Goal: Information Seeking & Learning: Learn about a topic

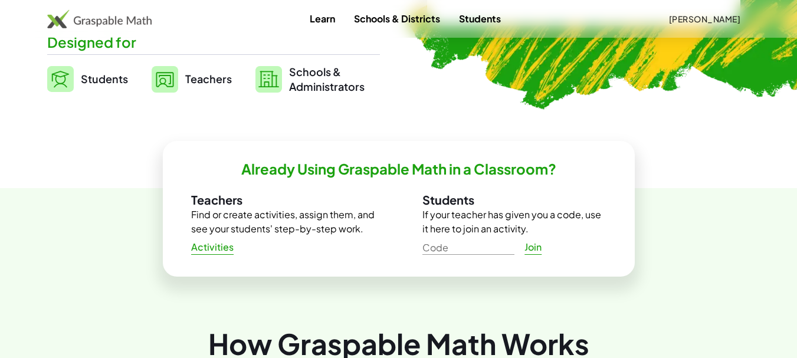
scroll to position [295, 0]
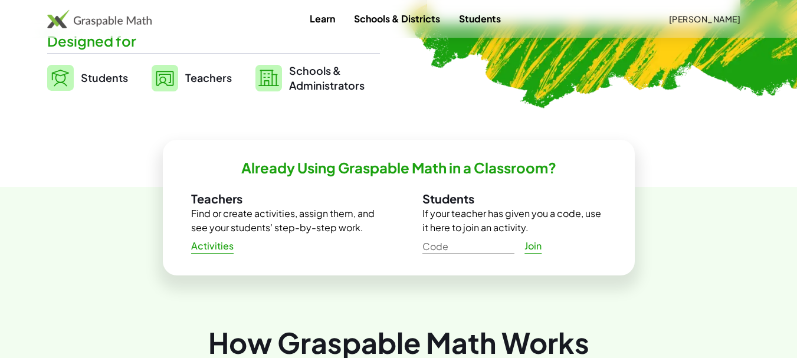
click at [217, 247] on span "Activities" at bounding box center [212, 246] width 43 height 12
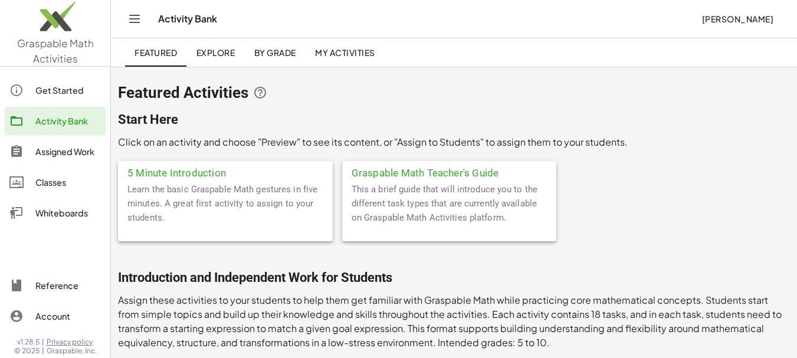
click at [345, 54] on span "My Activities" at bounding box center [345, 52] width 60 height 11
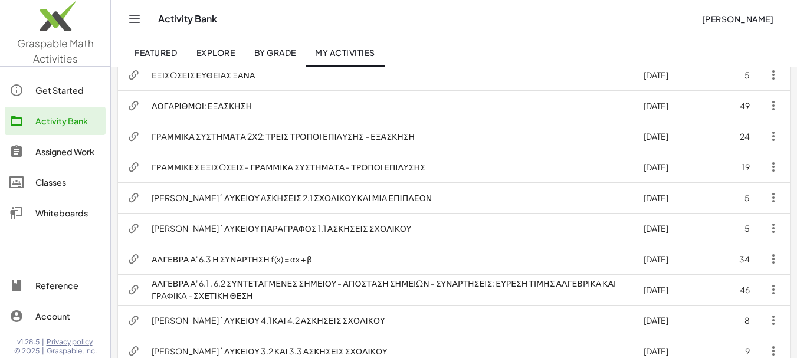
scroll to position [354, 0]
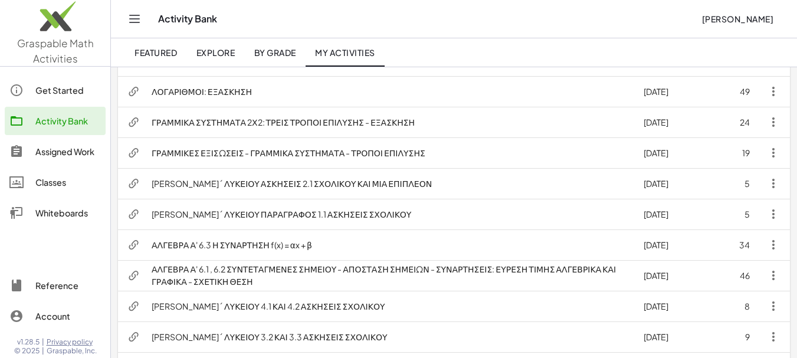
click at [209, 89] on td "ΛΟΓΑΡΙΘΜΟΙ: ΕΞΑΣΚΗΣΗ" at bounding box center [388, 91] width 492 height 31
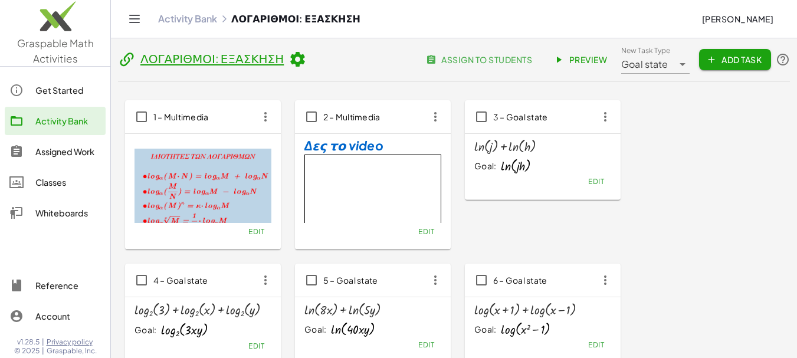
click at [583, 62] on span "Preview" at bounding box center [581, 59] width 51 height 11
click at [195, 15] on link "Activity Bank" at bounding box center [187, 19] width 59 height 12
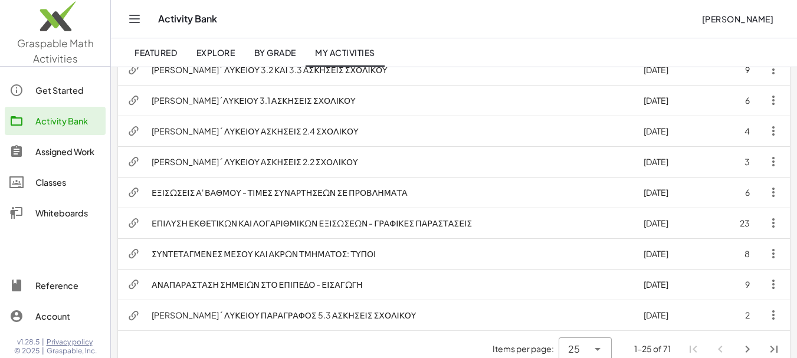
scroll to position [638, 0]
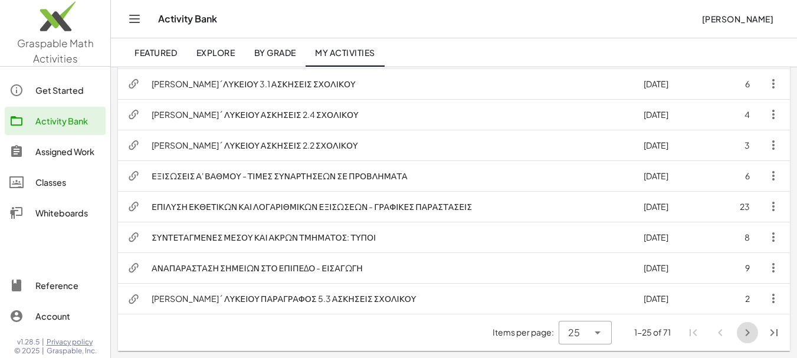
click at [748, 332] on icon "Next page" at bounding box center [748, 333] width 14 height 14
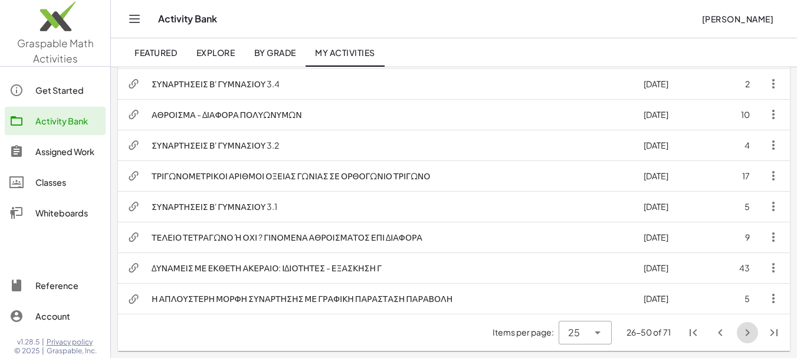
click at [747, 333] on icon "Next page" at bounding box center [748, 333] width 14 height 14
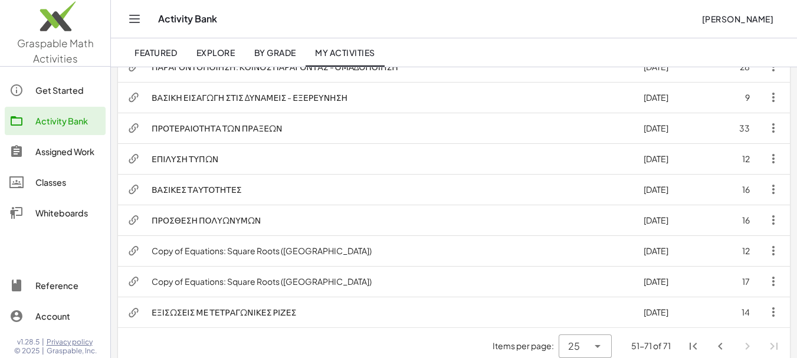
scroll to position [515, 0]
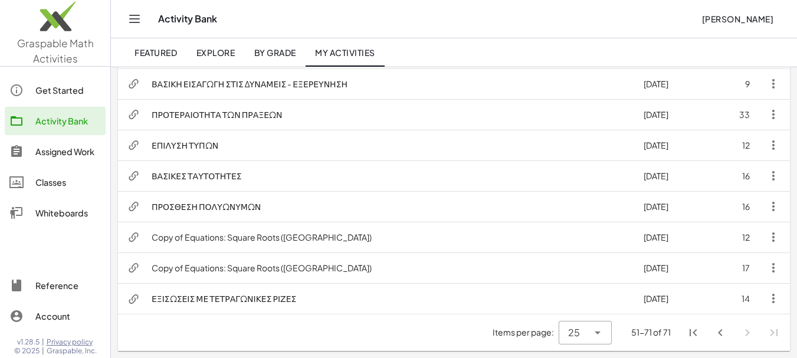
click at [691, 335] on icon "First page" at bounding box center [693, 333] width 14 height 14
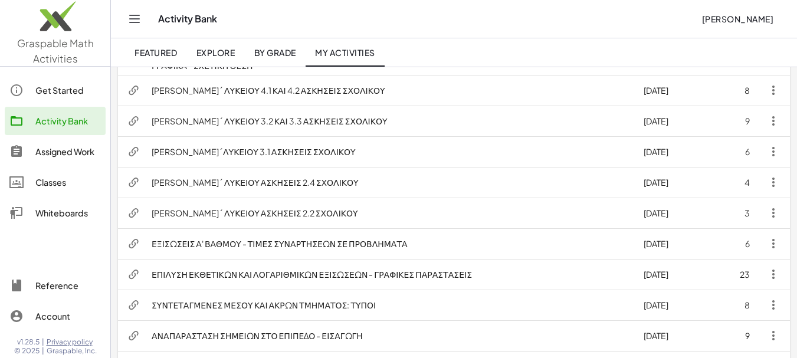
scroll to position [590, 0]
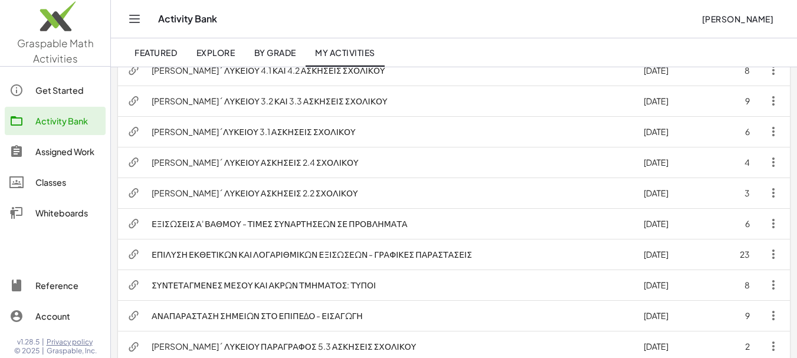
click at [320, 254] on td "ΕΠΙΛΥΣΗ ΕΚΘΕΤΙΚΩΝ ΚΑΙ ΛΟΓΑΡΙΘΜΙΚΩΝ ΕΞΙΣΩΣΕΩΝ - ΓΡΑΦΙΚΕΣ ΠΑΡΑΣΤΑΣΕΙΣ" at bounding box center [388, 254] width 492 height 31
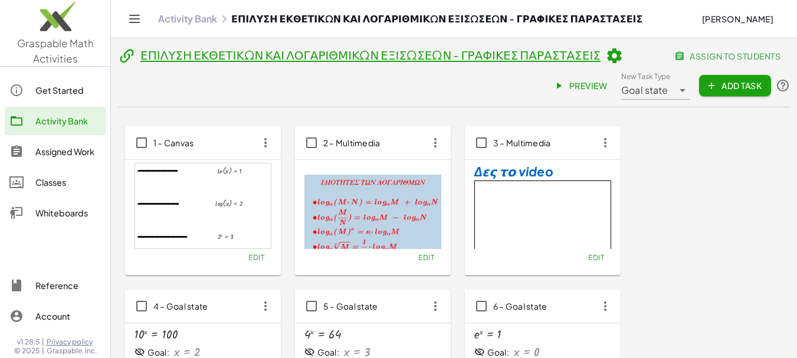
click at [607, 80] on span "Preview" at bounding box center [581, 85] width 51 height 11
click at [65, 126] on div "Activity Bank" at bounding box center [68, 121] width 66 height 14
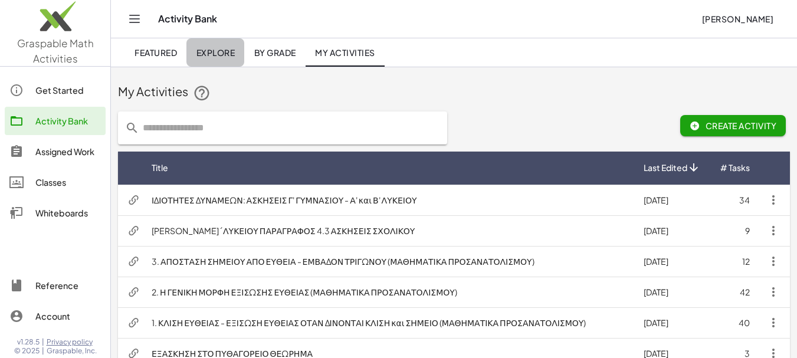
click at [209, 52] on span "Explore" at bounding box center [215, 52] width 39 height 11
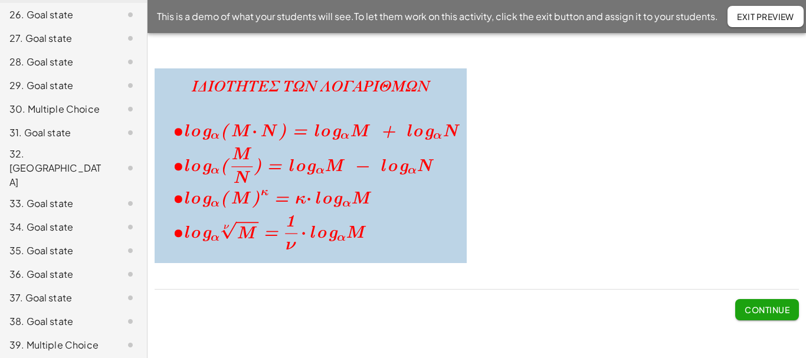
scroll to position [699, 0]
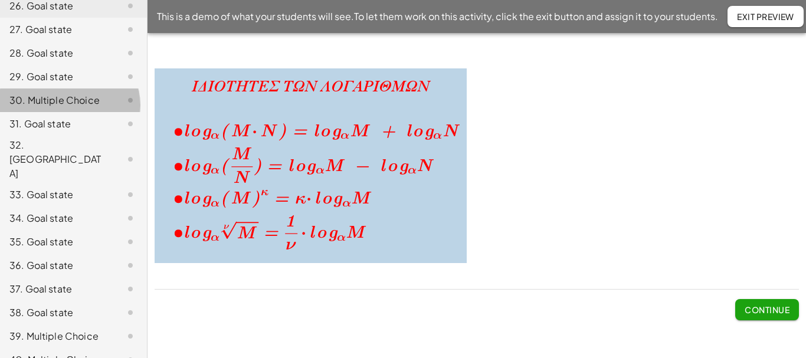
click at [40, 107] on div "30. Multiple Choice" at bounding box center [56, 100] width 95 height 14
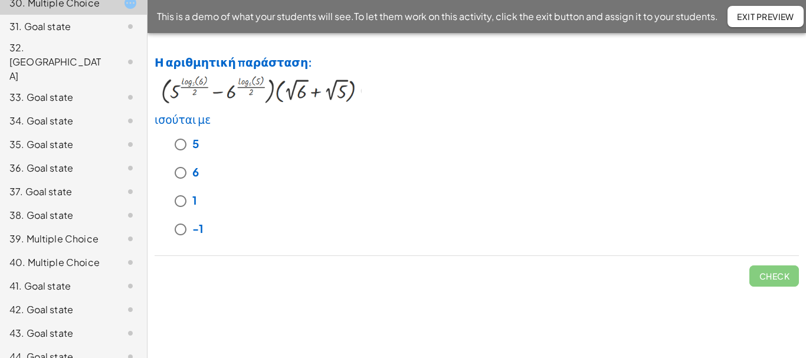
scroll to position [817, 0]
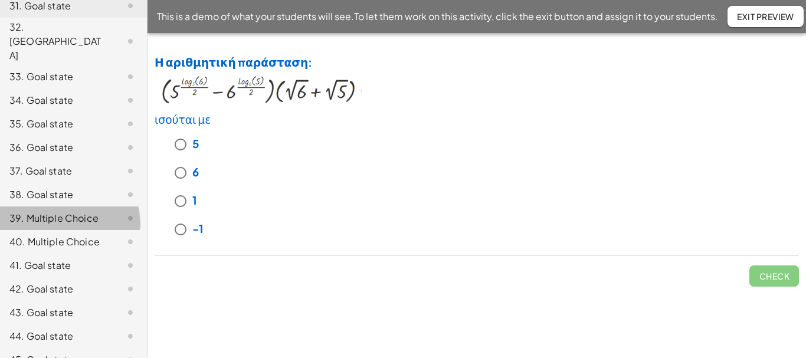
click at [32, 212] on div "39. Multiple Choice" at bounding box center [56, 218] width 95 height 14
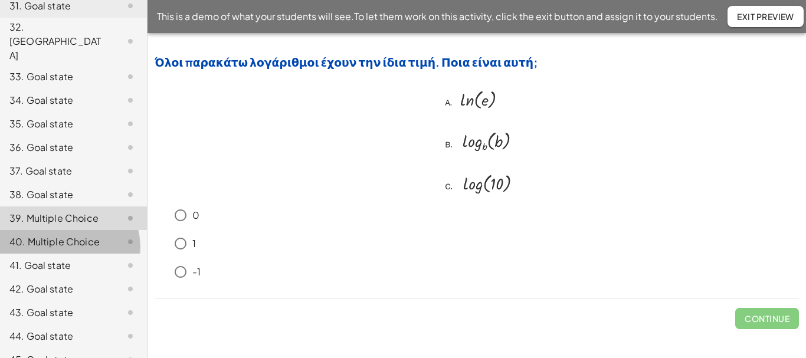
click at [34, 240] on div "40. Multiple Choice" at bounding box center [56, 242] width 95 height 14
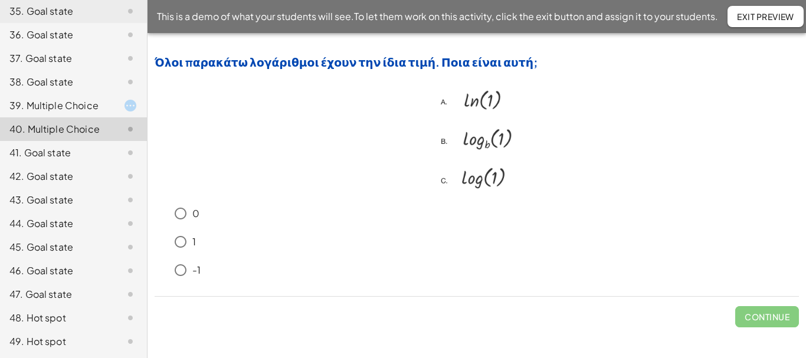
scroll to position [934, 0]
click at [771, 17] on span "Exit Preview" at bounding box center [765, 16] width 57 height 11
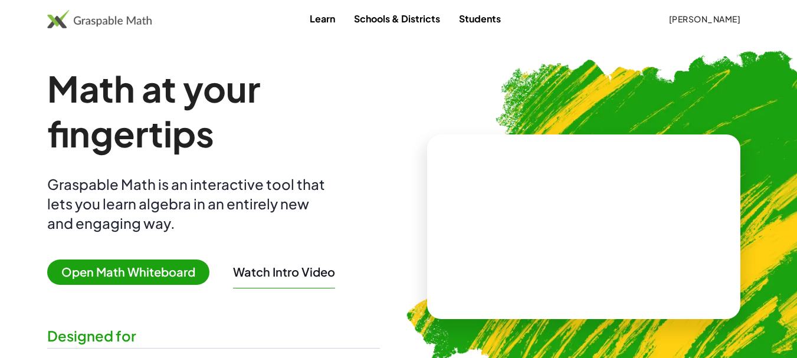
click at [152, 273] on span "Open Math Whiteboard" at bounding box center [128, 272] width 162 height 25
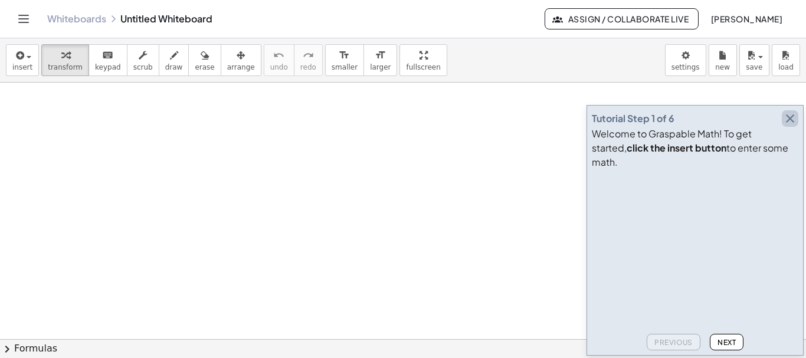
click at [790, 126] on icon "button" at bounding box center [790, 119] width 14 height 14
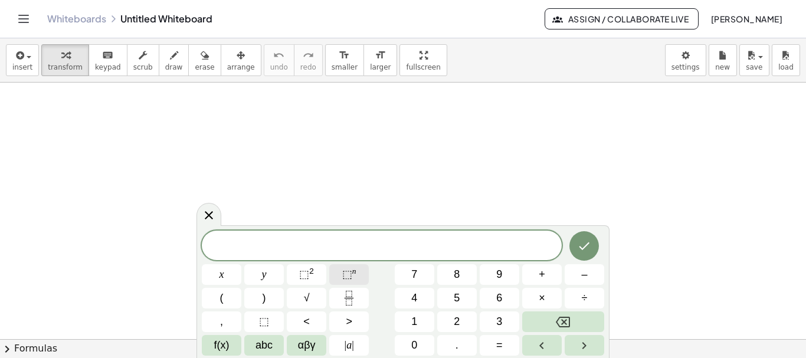
click at [346, 276] on span "⬚" at bounding box center [347, 275] width 10 height 12
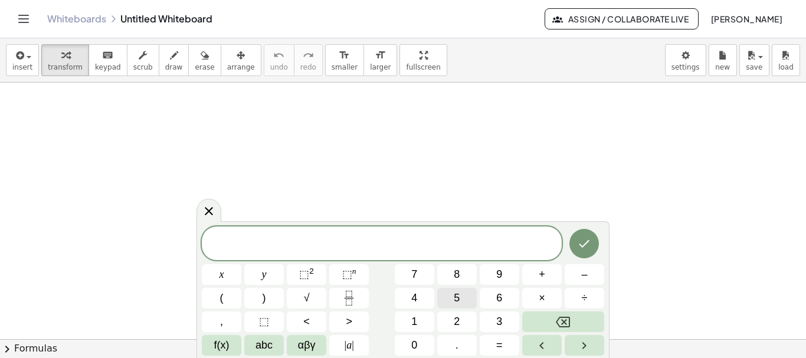
click at [458, 296] on span "5" at bounding box center [457, 298] width 6 height 16
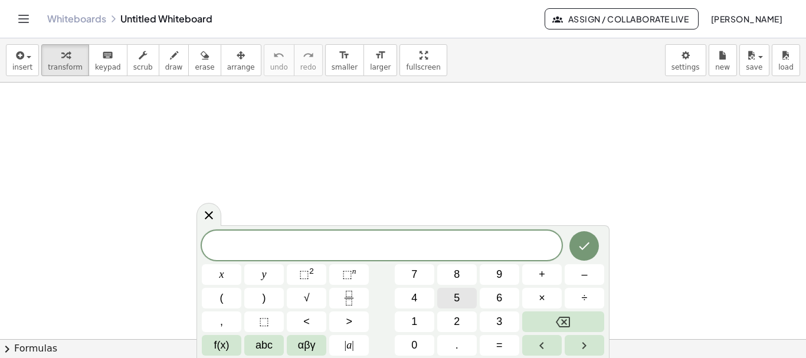
click at [460, 299] on button "5" at bounding box center [457, 298] width 40 height 21
click at [351, 274] on span "⬚" at bounding box center [347, 275] width 10 height 12
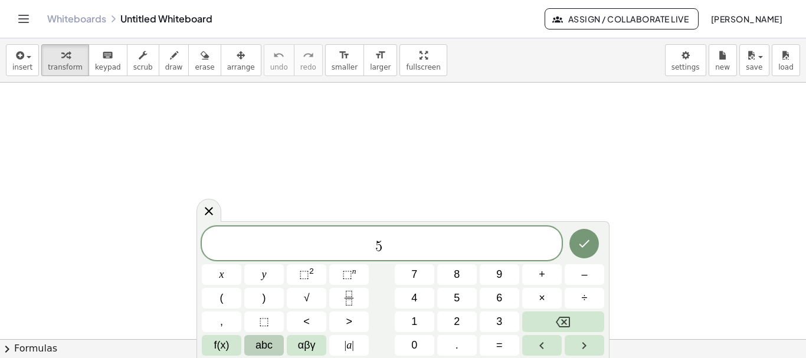
click at [264, 344] on span "abc" at bounding box center [264, 346] width 17 height 16
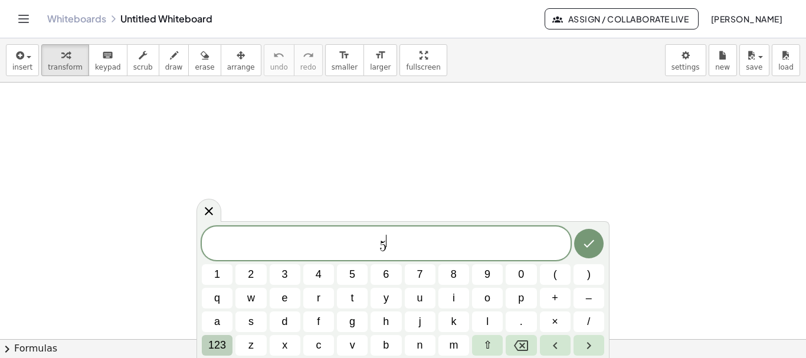
click at [228, 345] on button "123" at bounding box center [217, 345] width 31 height 21
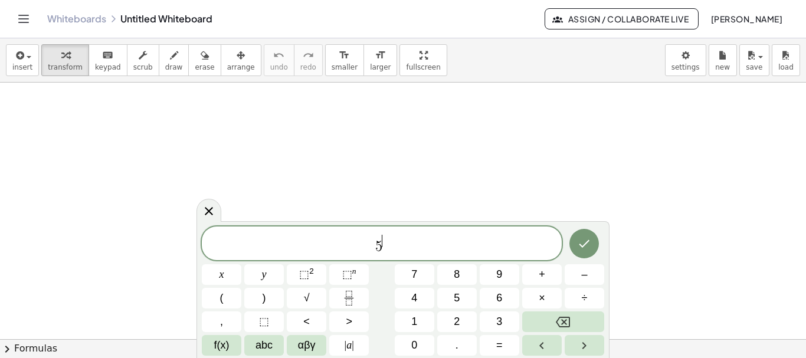
click at [228, 345] on span "f(x)" at bounding box center [221, 346] width 15 height 16
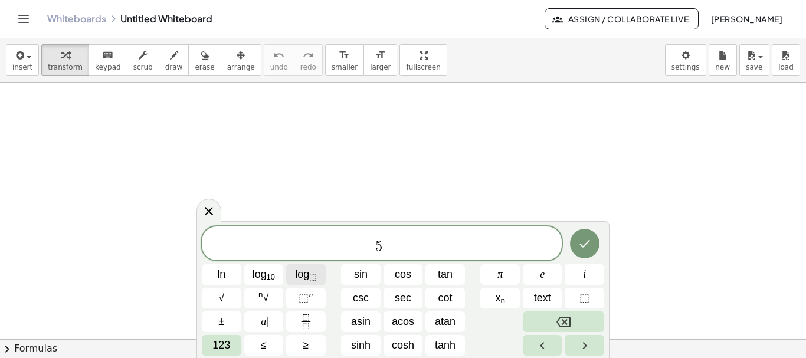
click at [305, 276] on span "log ⬚" at bounding box center [305, 275] width 21 height 16
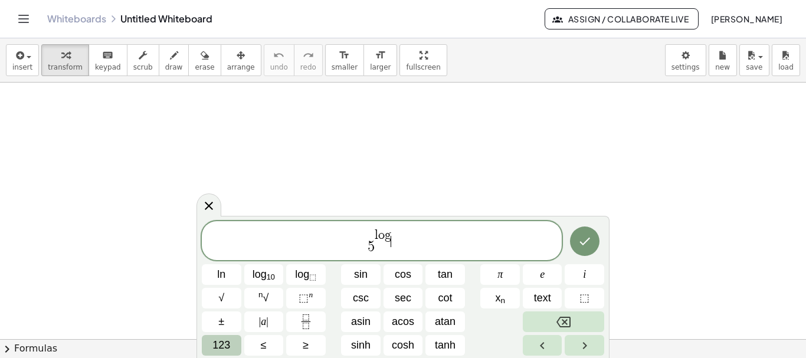
click at [222, 346] on span "123" at bounding box center [221, 346] width 18 height 16
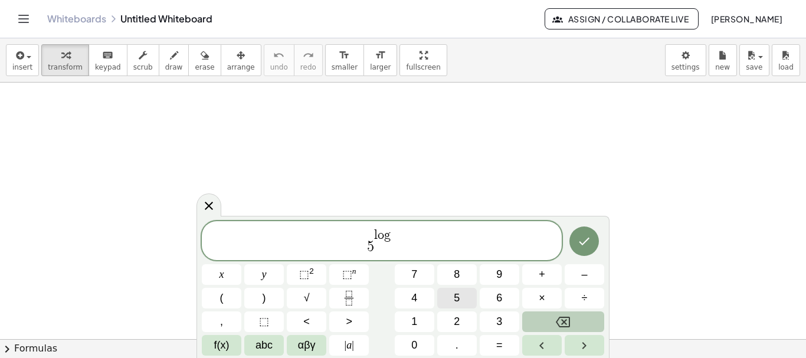
click at [457, 296] on span "5" at bounding box center [457, 298] width 6 height 16
click at [585, 276] on span "–" at bounding box center [584, 275] width 6 height 16
click at [502, 297] on span "6" at bounding box center [499, 298] width 6 height 16
click at [349, 272] on span "⬚" at bounding box center [347, 275] width 10 height 12
click at [218, 346] on span "f(x)" at bounding box center [221, 346] width 15 height 16
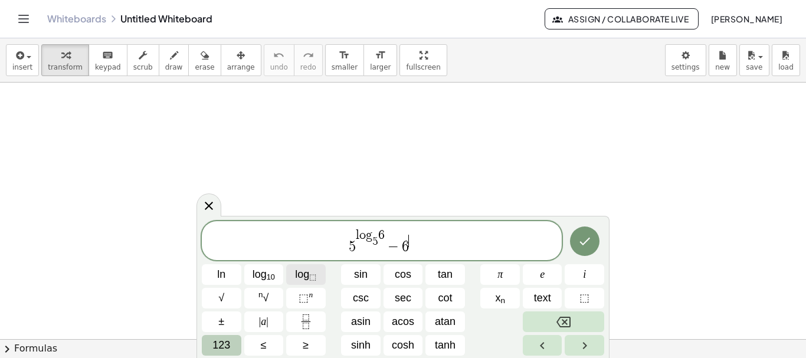
click at [311, 274] on sub "⬚" at bounding box center [312, 277] width 7 height 9
click at [225, 342] on span "123" at bounding box center [221, 346] width 18 height 16
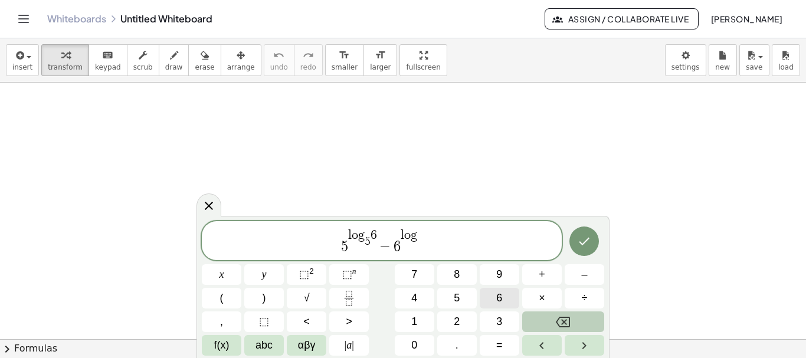
click at [499, 299] on span "6" at bounding box center [499, 298] width 6 height 16
click at [588, 346] on icon "Right arrow" at bounding box center [584, 346] width 14 height 14
click at [454, 299] on span "5" at bounding box center [457, 298] width 6 height 16
click at [337, 247] on span "​ 5 l o g 5 ​ 6 − 6 l o g 6 ​ 5" at bounding box center [382, 241] width 360 height 27
click at [223, 304] on span "(" at bounding box center [222, 298] width 4 height 16
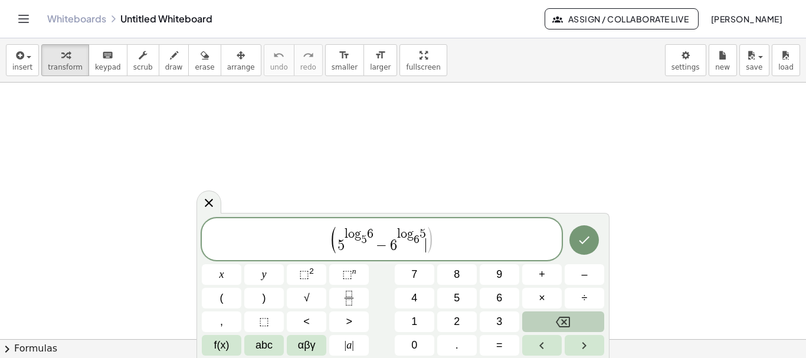
click at [430, 245] on span ")" at bounding box center [430, 240] width 9 height 29
click at [434, 241] on span ")" at bounding box center [430, 240] width 9 height 29
click at [263, 300] on span ")" at bounding box center [265, 298] width 4 height 16
click at [217, 299] on button "(" at bounding box center [222, 298] width 40 height 21
click at [310, 297] on button "√" at bounding box center [307, 298] width 40 height 21
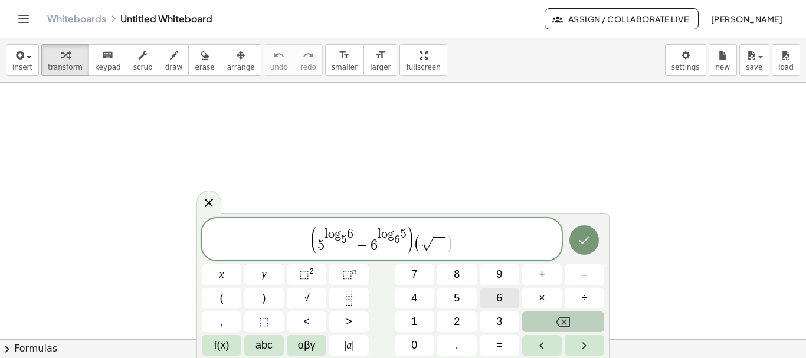
click at [498, 296] on span "6" at bounding box center [499, 298] width 6 height 16
click at [590, 342] on icon "Right arrow" at bounding box center [584, 346] width 14 height 14
click at [544, 274] on span "+" at bounding box center [542, 275] width 6 height 16
click at [313, 297] on button "√" at bounding box center [307, 298] width 40 height 21
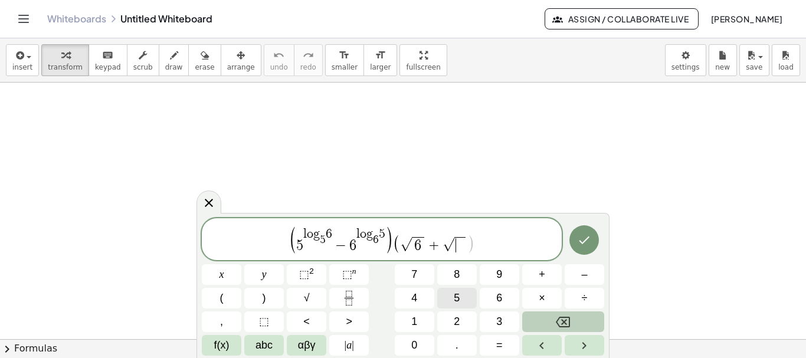
click at [457, 297] on span "5" at bounding box center [457, 298] width 6 height 16
click at [585, 346] on icon "Right arrow" at bounding box center [584, 345] width 4 height 7
click at [268, 300] on button ")" at bounding box center [264, 298] width 40 height 21
click at [580, 237] on icon "Done" at bounding box center [584, 240] width 14 height 14
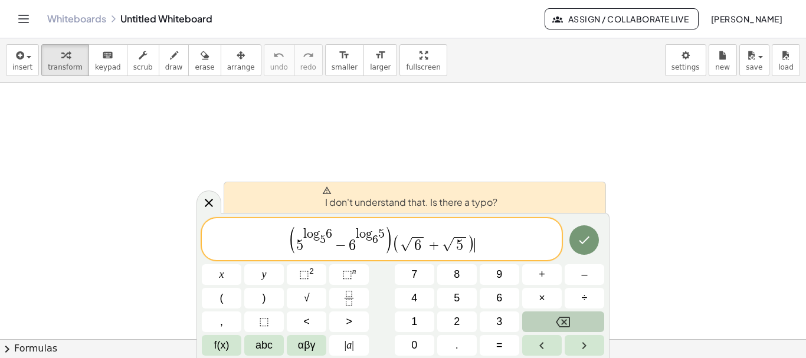
click at [325, 233] on span "l o g 5 ​ 6" at bounding box center [317, 237] width 29 height 18
click at [328, 230] on span "6" at bounding box center [329, 234] width 6 height 13
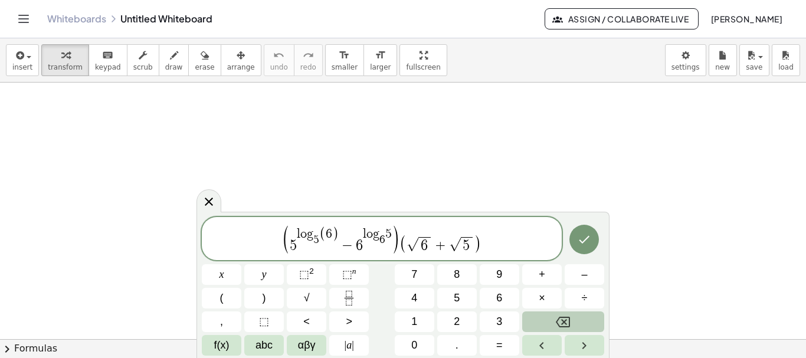
click at [385, 231] on span "l o g 6 ​ 5" at bounding box center [377, 237] width 29 height 18
click at [588, 237] on icon "Done" at bounding box center [584, 240] width 14 height 14
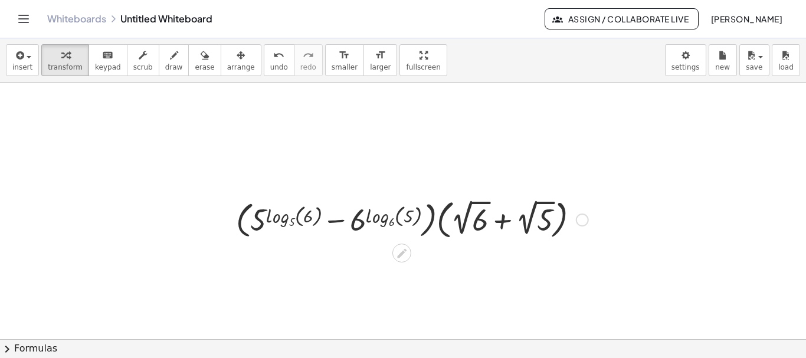
click at [584, 221] on div at bounding box center [582, 220] width 13 height 13
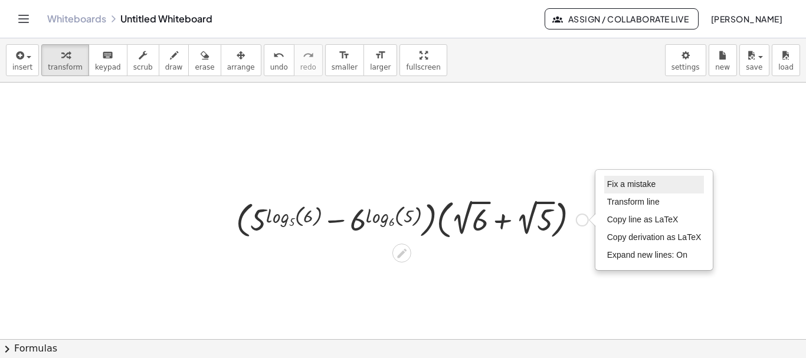
click at [650, 184] on span "Fix a mistake" at bounding box center [631, 183] width 48 height 9
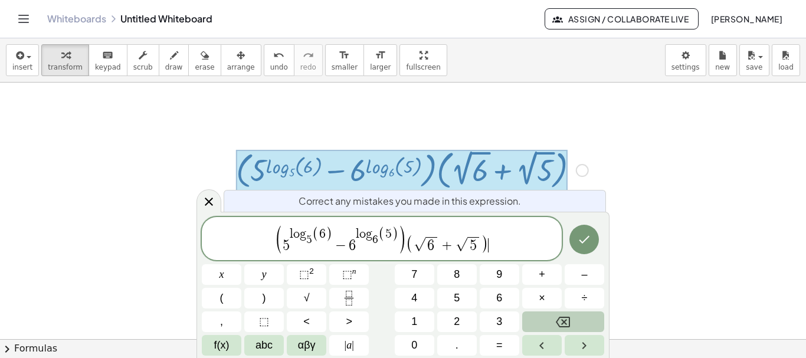
scroll to position [50, 0]
drag, startPoint x: 290, startPoint y: 233, endPoint x: 328, endPoint y: 233, distance: 37.8
click at [351, 296] on icon "Fraction" at bounding box center [349, 298] width 15 height 15
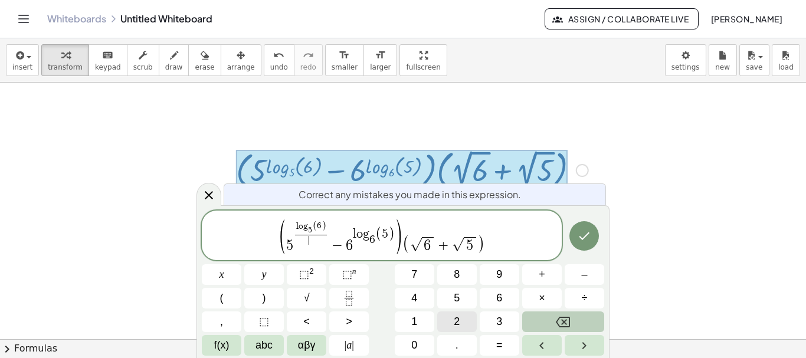
click at [458, 319] on span "2" at bounding box center [457, 322] width 6 height 16
drag, startPoint x: 354, startPoint y: 231, endPoint x: 388, endPoint y: 233, distance: 33.7
click at [350, 297] on icon "Fraction" at bounding box center [349, 294] width 6 height 6
click at [458, 320] on span "2" at bounding box center [457, 322] width 6 height 16
click at [487, 246] on span "( 5 l o g 5 ​ ( 6 ) 2 ​ − 6 l o g 6 ​ ( 5 ) 2 ​ ) ( √ 6 + √ 5 ) ​" at bounding box center [382, 236] width 360 height 37
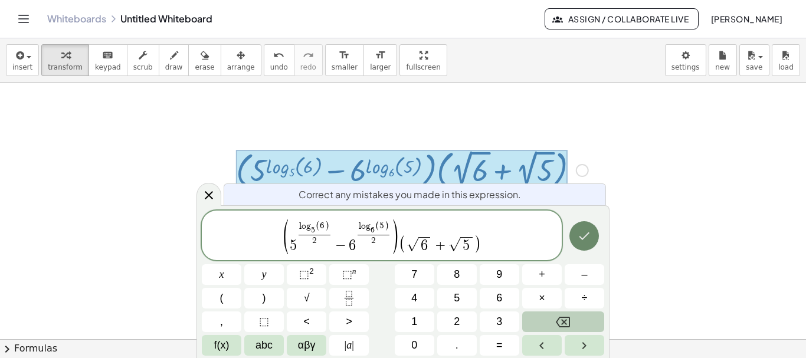
click at [584, 235] on icon "Done" at bounding box center [584, 236] width 14 height 14
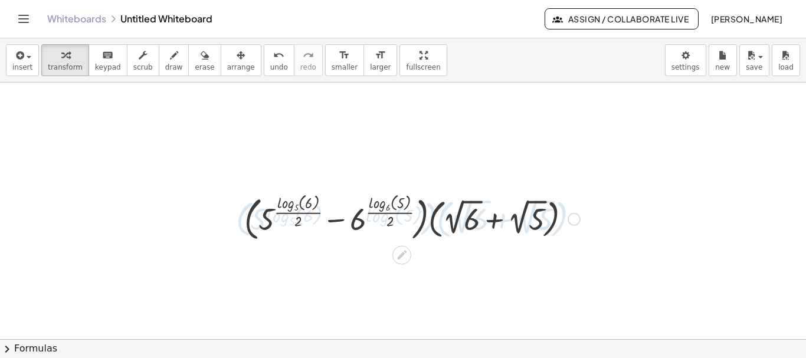
scroll to position [0, 0]
drag, startPoint x: 591, startPoint y: 223, endPoint x: 161, endPoint y: 381, distance: 457.8
drag, startPoint x: 161, startPoint y: 381, endPoint x: 665, endPoint y: 191, distance: 538.8
click at [574, 221] on div "Fix a mistake Transform line Copy line as LaTeX Copy derivation as LaTeX Expand…" at bounding box center [574, 220] width 13 height 13
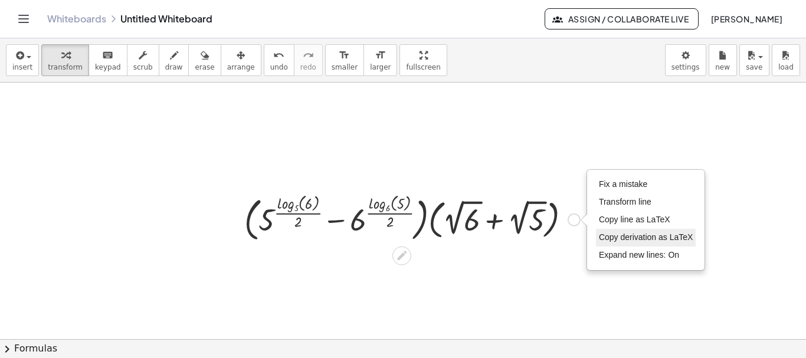
click at [648, 236] on span "Copy derivation as LaTeX" at bounding box center [646, 237] width 94 height 9
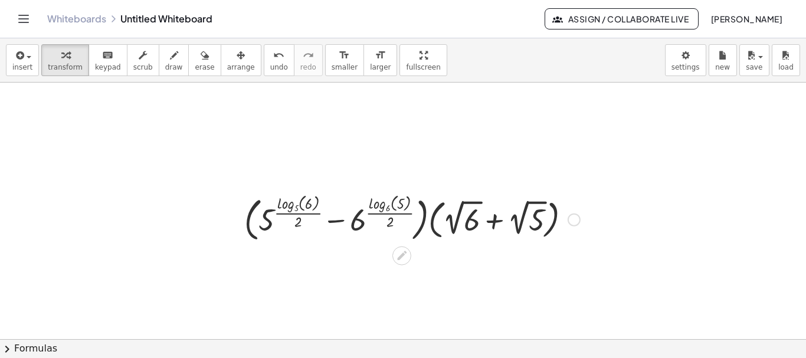
click at [575, 222] on div "Copied done" at bounding box center [574, 220] width 13 height 13
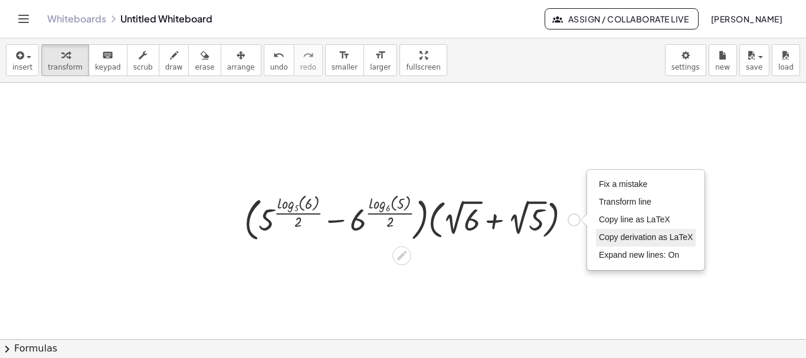
click at [622, 240] on span "Copy derivation as LaTeX" at bounding box center [646, 237] width 94 height 9
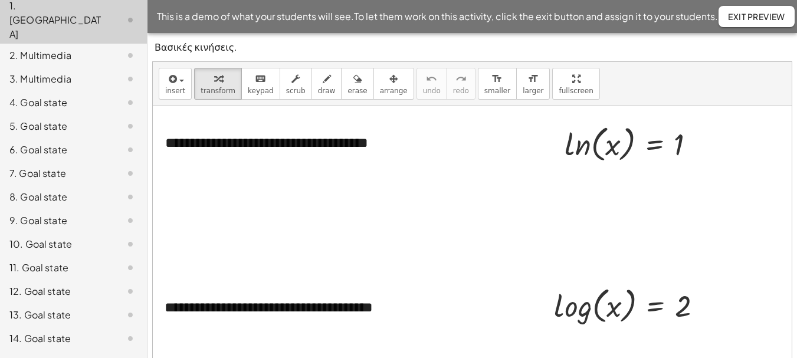
scroll to position [236, 0]
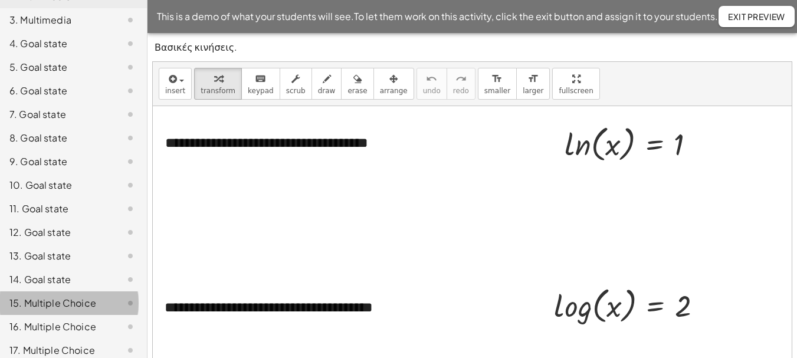
click at [57, 296] on div "15. Multiple Choice" at bounding box center [56, 303] width 95 height 14
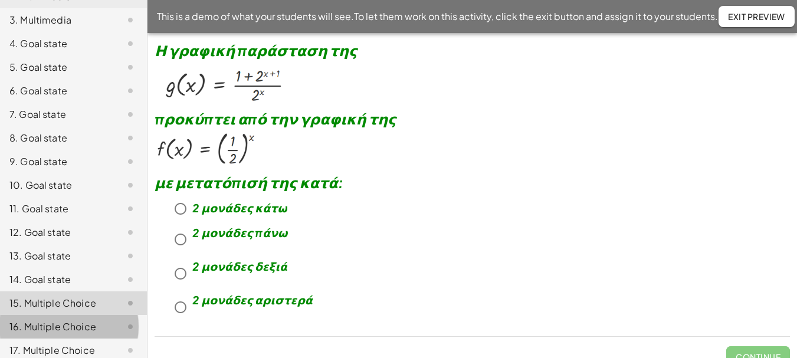
click at [51, 320] on div "16. Multiple Choice" at bounding box center [56, 327] width 95 height 14
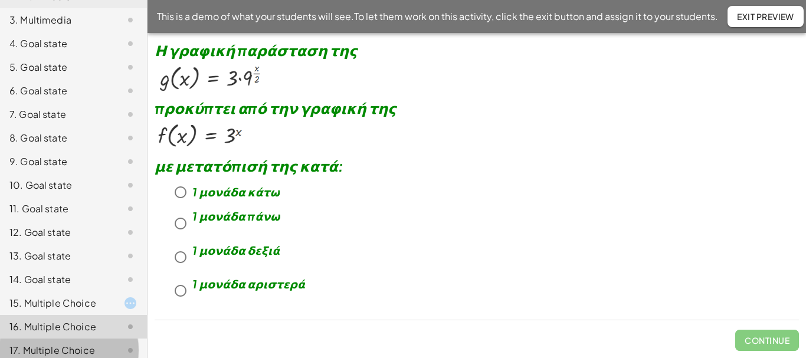
click at [54, 343] on div "17. Multiple Choice" at bounding box center [56, 350] width 95 height 14
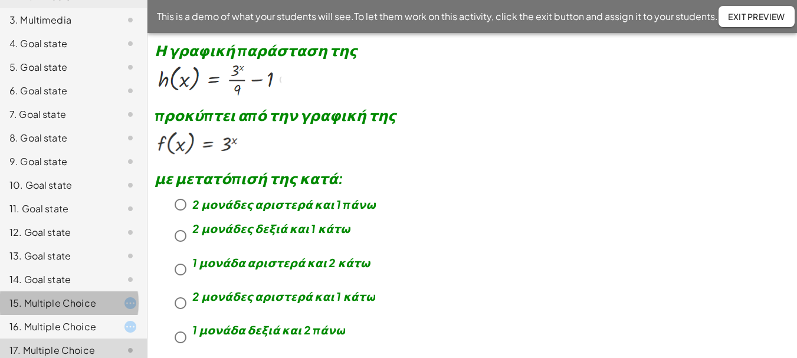
click at [66, 296] on div "15. Multiple Choice" at bounding box center [56, 303] width 95 height 14
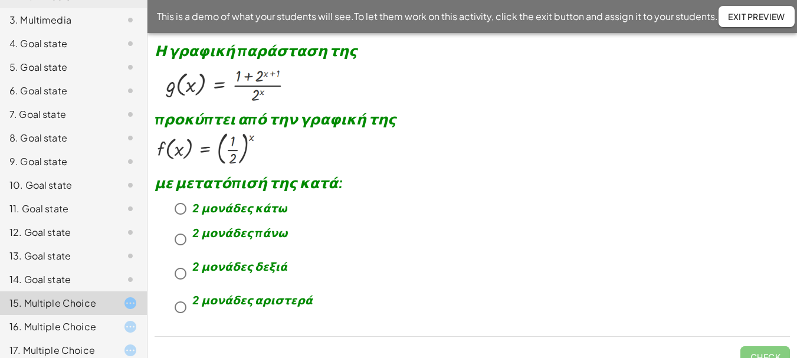
click at [63, 320] on div "16. Multiple Choice" at bounding box center [56, 327] width 95 height 14
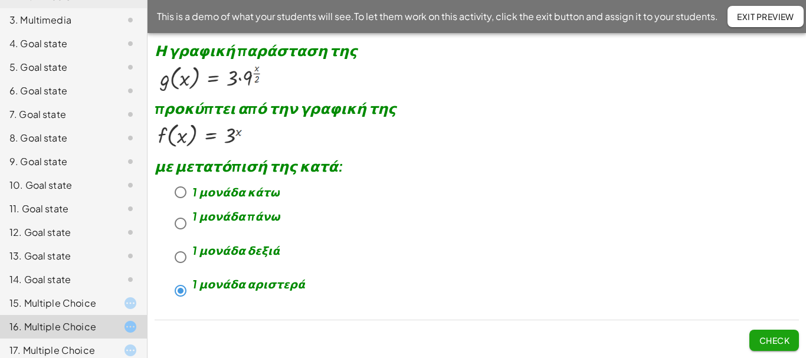
click at [780, 341] on span "Check" at bounding box center [774, 340] width 31 height 11
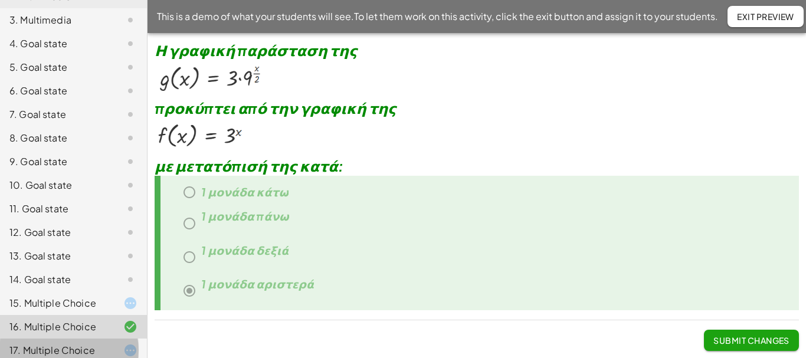
click at [61, 343] on div "17. Multiple Choice" at bounding box center [56, 350] width 95 height 14
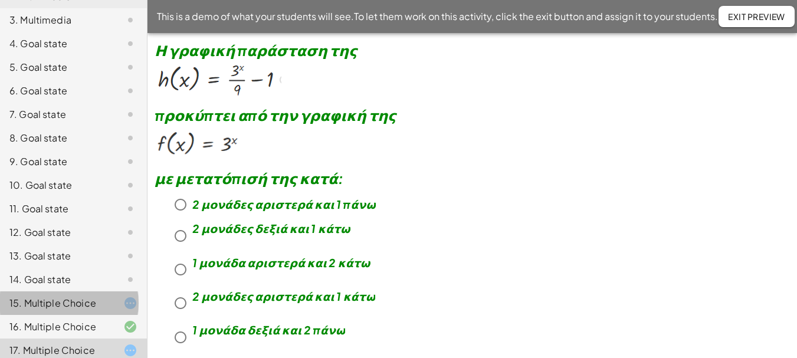
click at [63, 296] on div "15. Multiple Choice" at bounding box center [56, 303] width 95 height 14
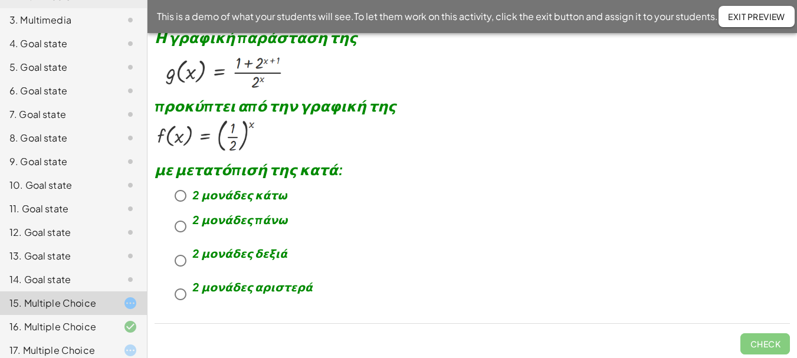
scroll to position [17, 0]
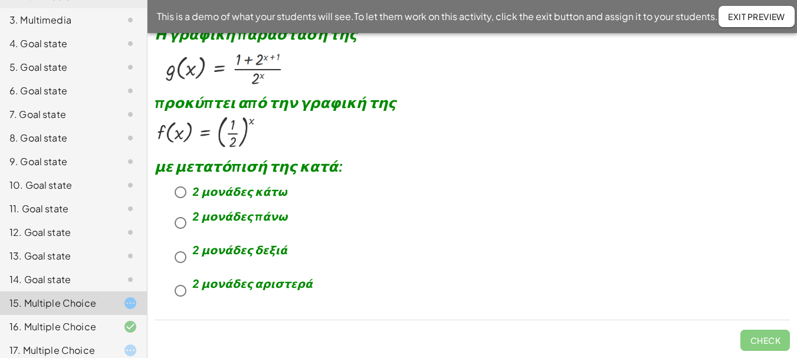
drag, startPoint x: 194, startPoint y: 190, endPoint x: 244, endPoint y: 194, distance: 50.3
click at [244, 194] on em "2 μονάδες κάτω" at bounding box center [239, 192] width 95 height 14
click at [757, 338] on span "Check" at bounding box center [765, 340] width 31 height 11
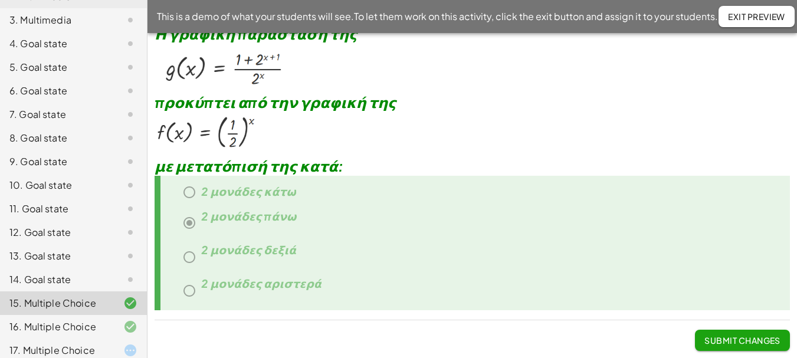
click at [29, 343] on div "17. Multiple Choice" at bounding box center [56, 350] width 95 height 14
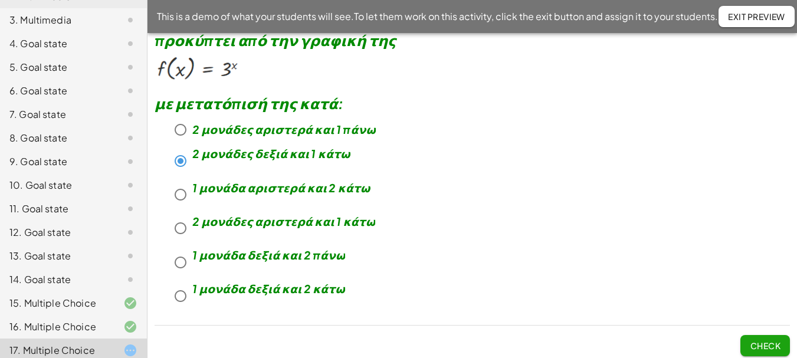
scroll to position [80, 0]
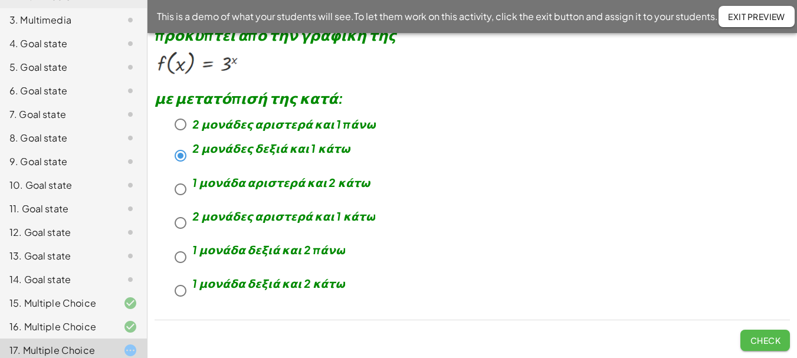
click at [750, 342] on span "Check" at bounding box center [765, 340] width 31 height 11
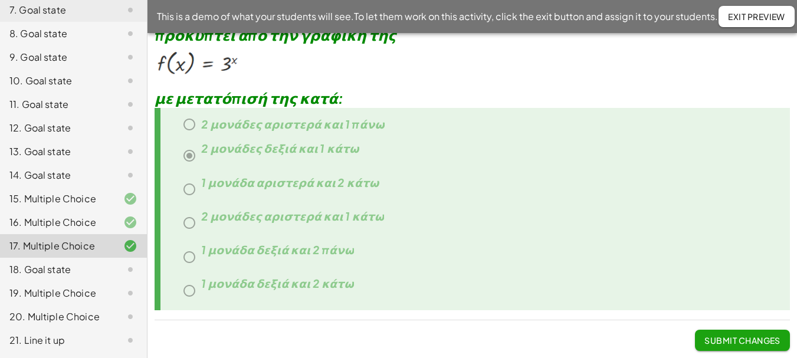
scroll to position [358, 0]
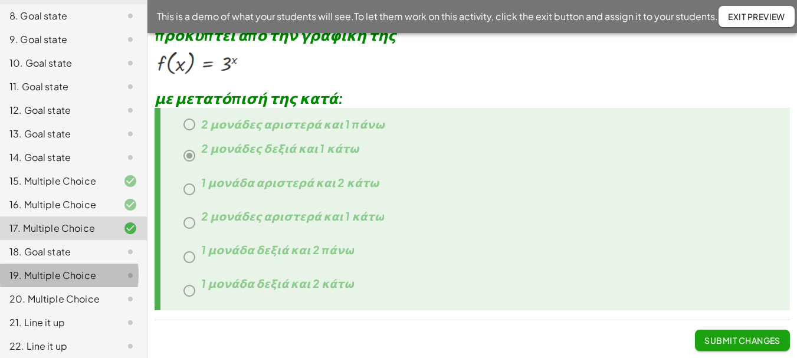
click at [64, 269] on div "19. Multiple Choice" at bounding box center [56, 276] width 95 height 14
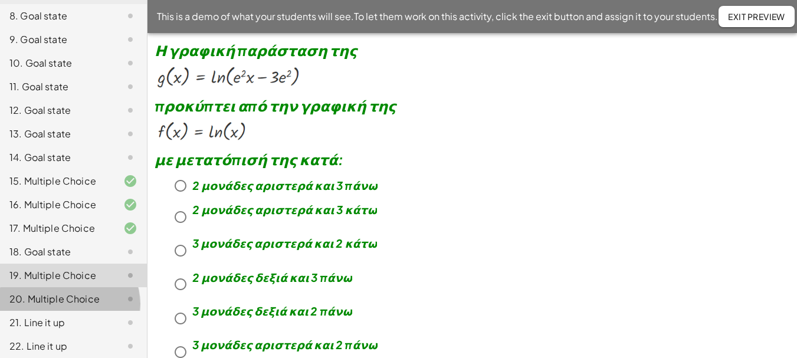
click at [46, 292] on div "20. Multiple Choice" at bounding box center [56, 299] width 95 height 14
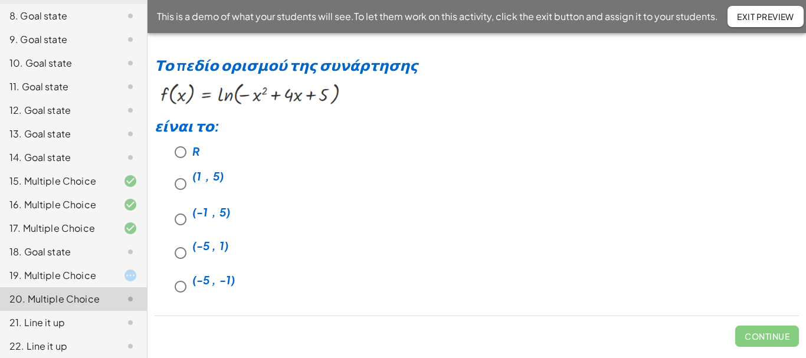
click at [54, 269] on div "19. Multiple Choice" at bounding box center [56, 276] width 95 height 14
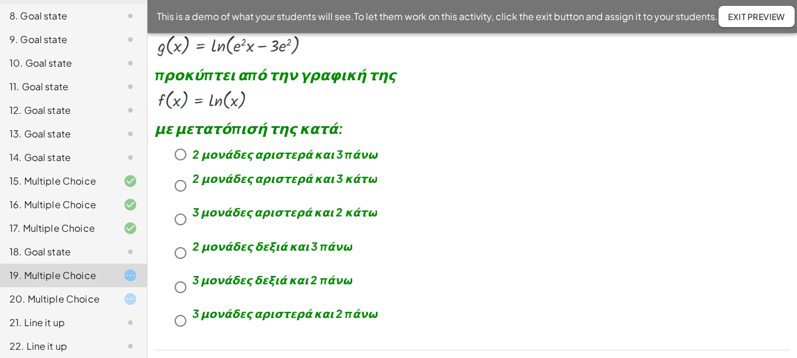
scroll to position [59, 0]
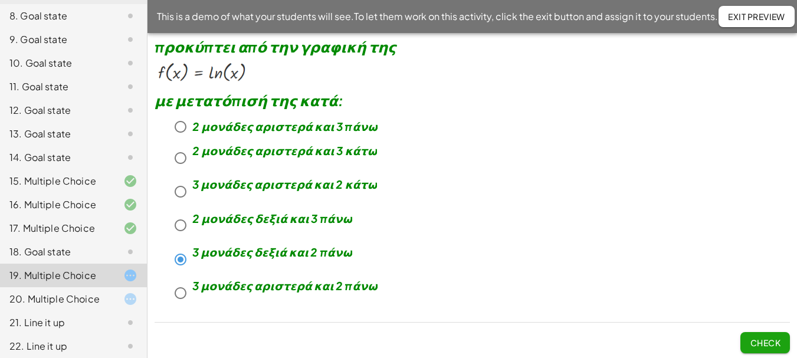
click at [761, 341] on span "Check" at bounding box center [765, 343] width 31 height 11
